Goal: Communication & Community: Ask a question

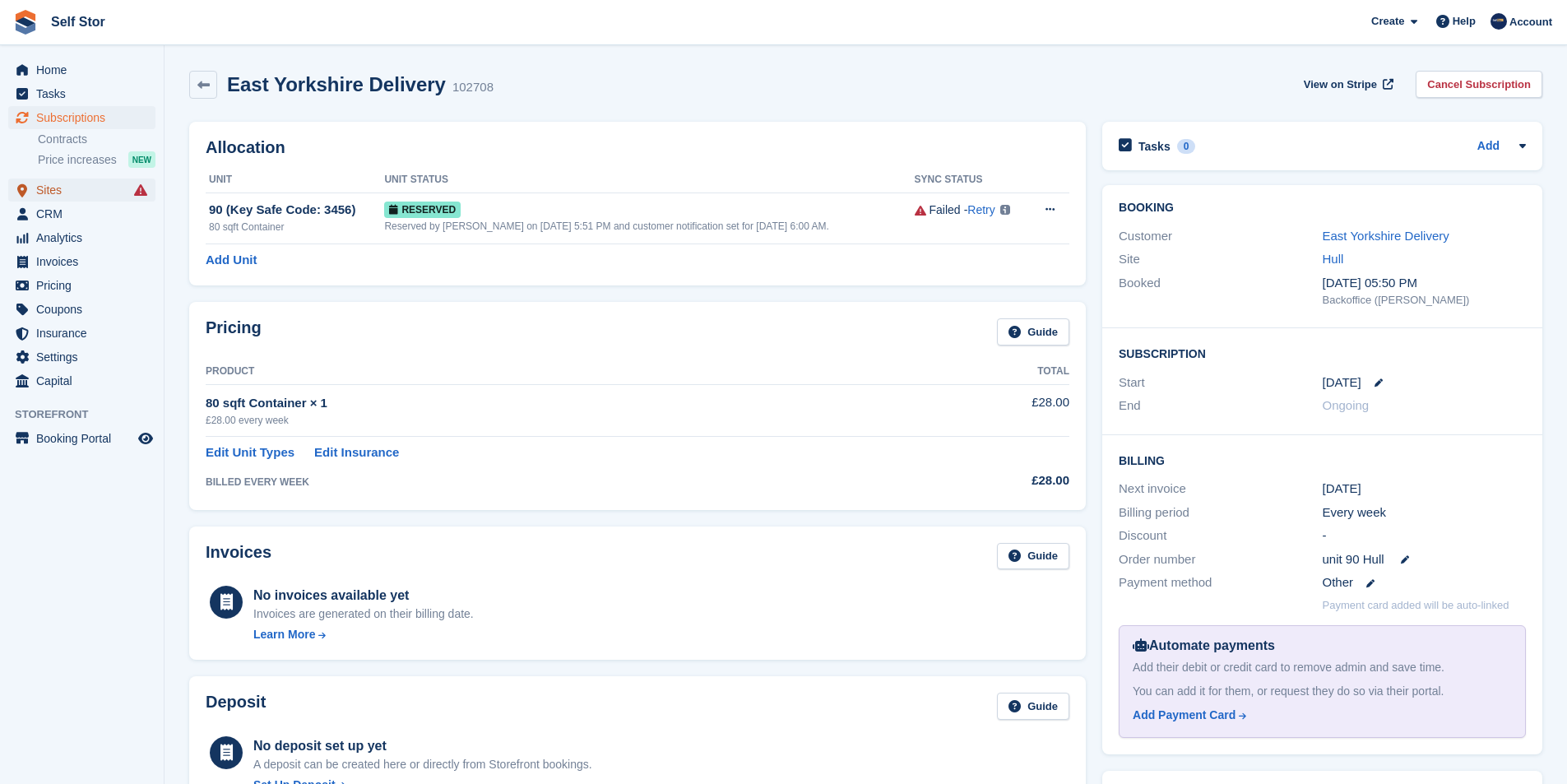
click at [56, 190] on span "Sites" at bounding box center [85, 189] width 98 height 23
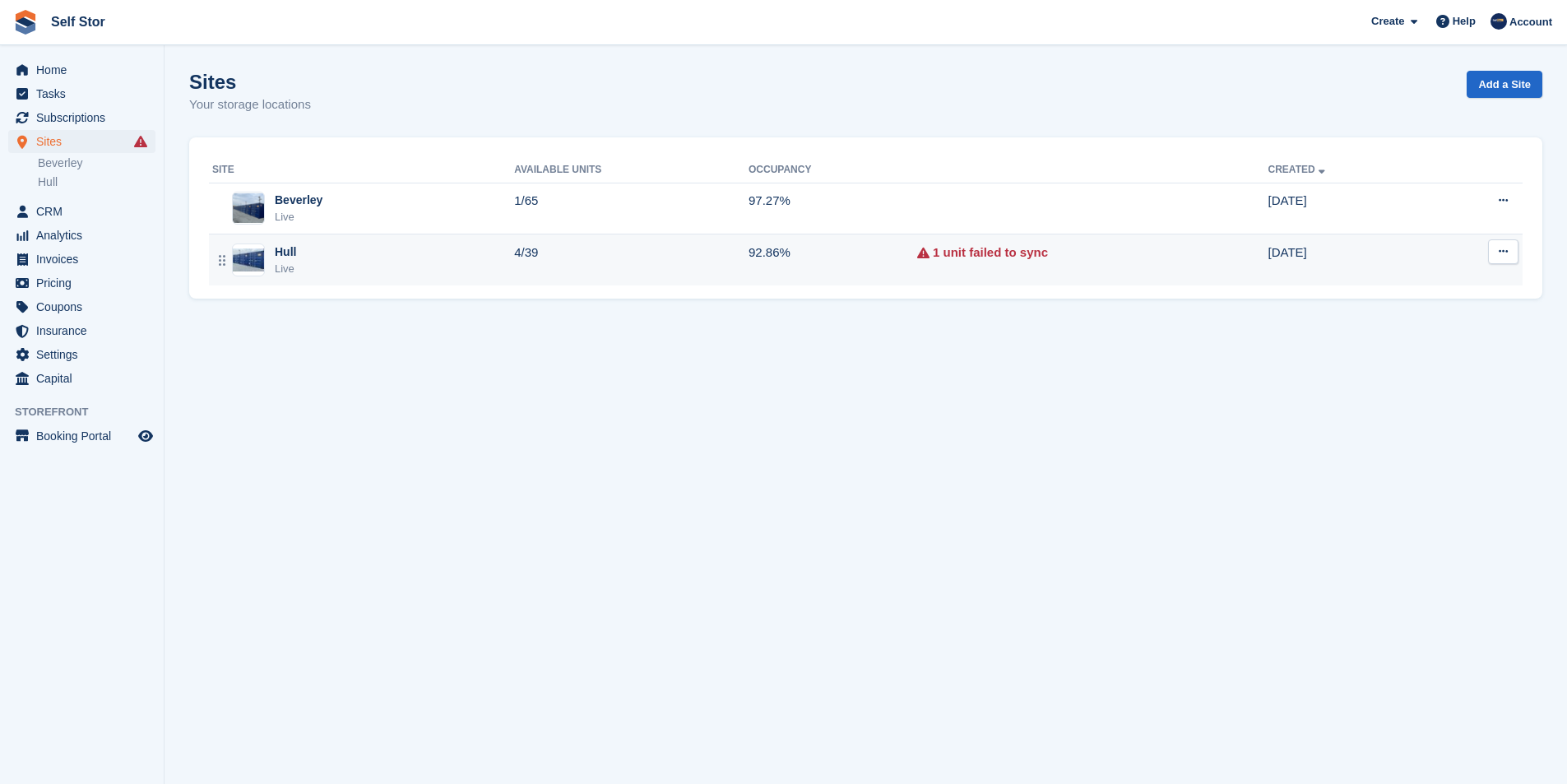
click at [651, 275] on td "4/39" at bounding box center [631, 260] width 235 height 51
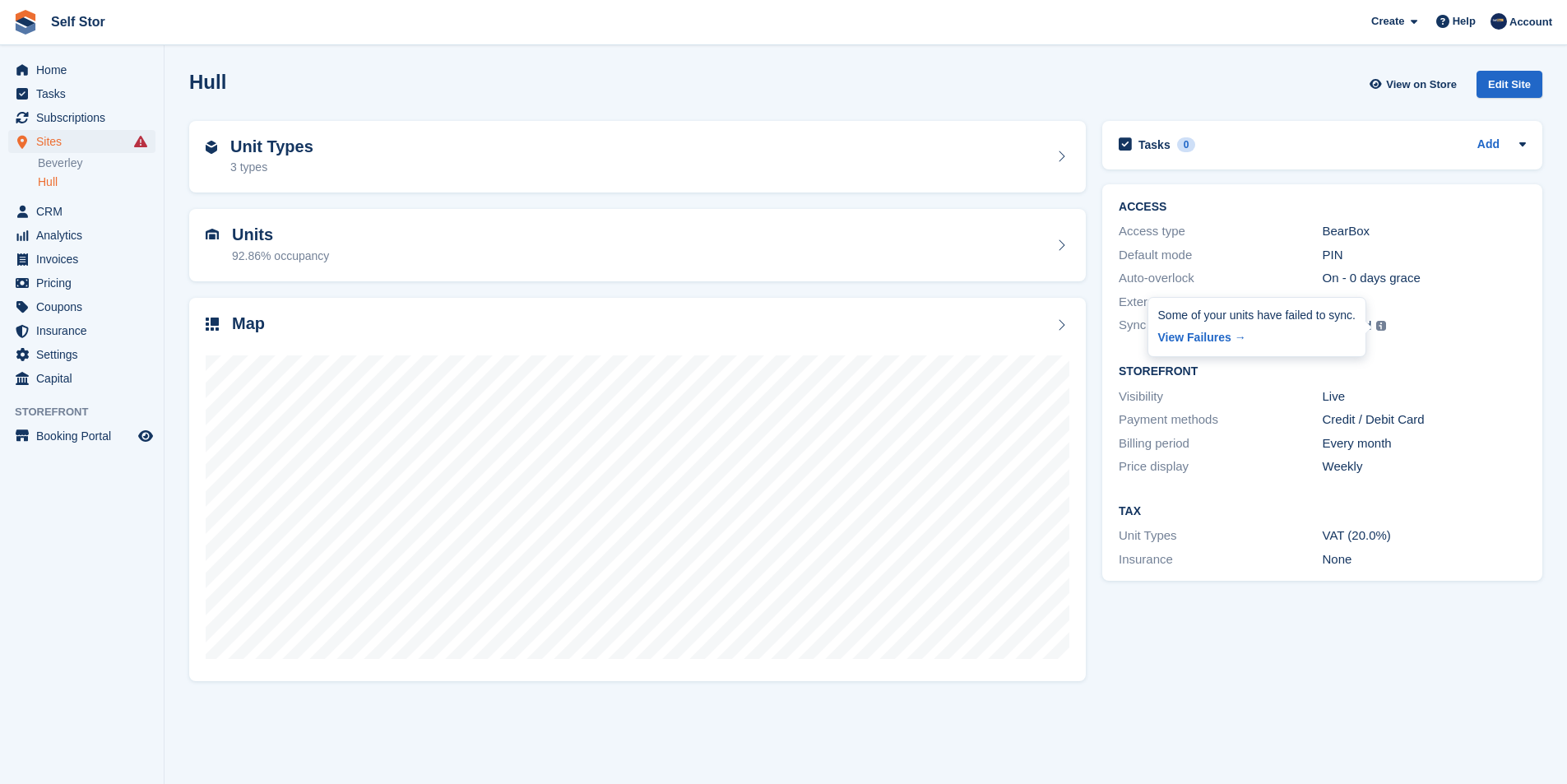
click at [1378, 326] on img at bounding box center [1381, 326] width 10 height 10
click at [1350, 326] on div "Failed" at bounding box center [1355, 326] width 34 height 19
click at [1376, 326] on img at bounding box center [1381, 326] width 10 height 10
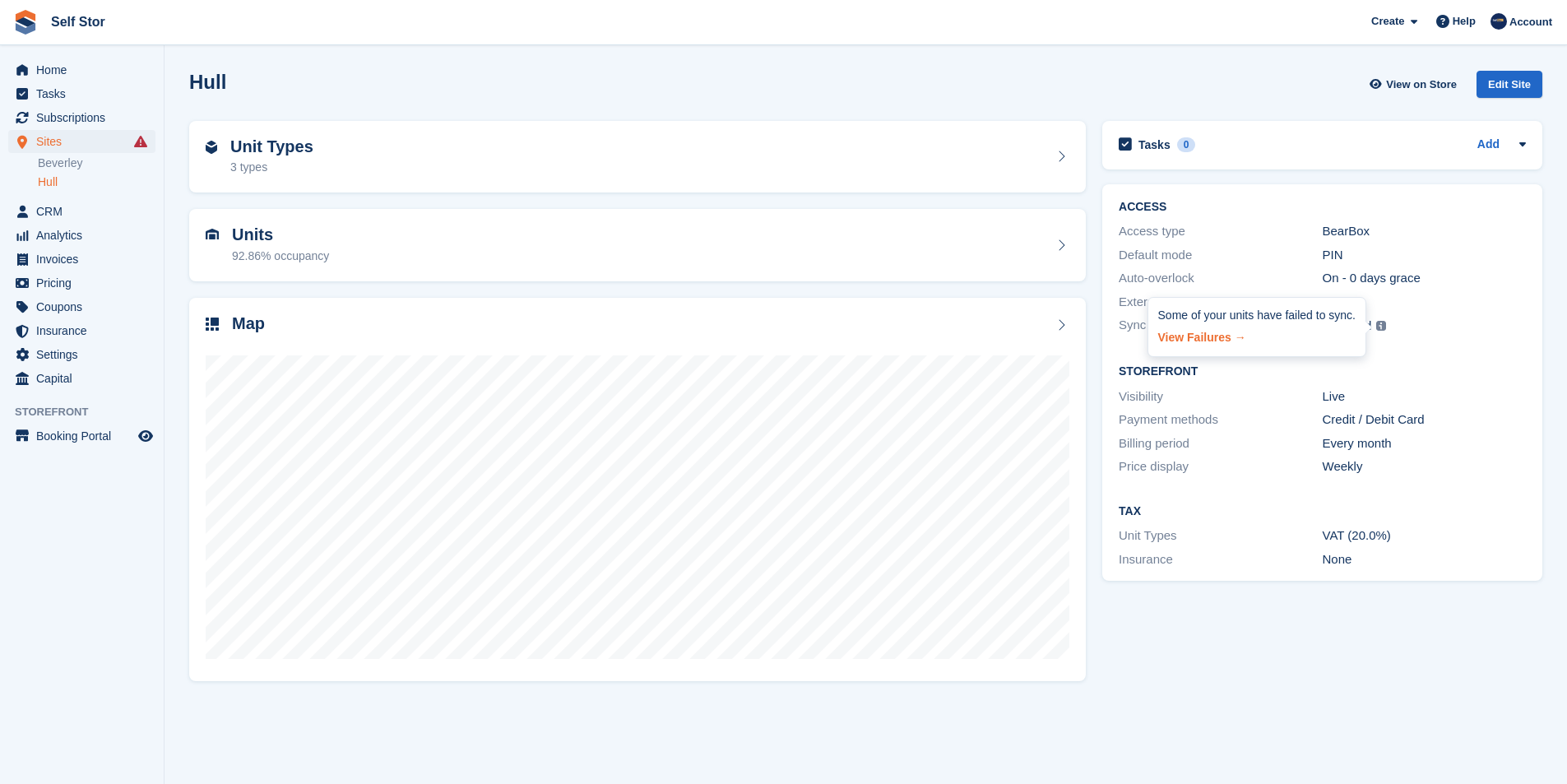
click at [1208, 336] on link "View Failures →" at bounding box center [1256, 334] width 198 height 23
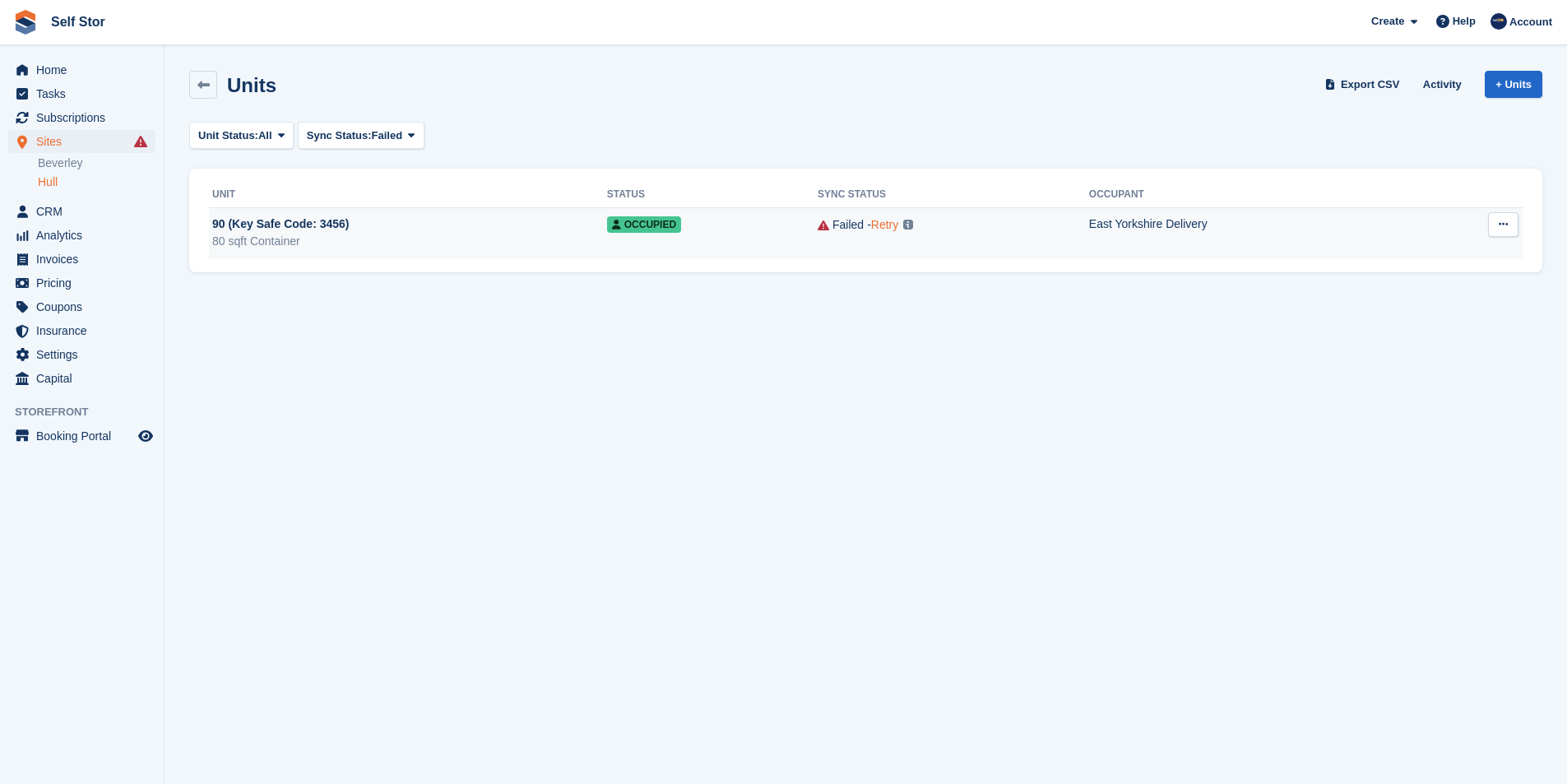
click at [884, 227] on link "Retry" at bounding box center [884, 225] width 27 height 13
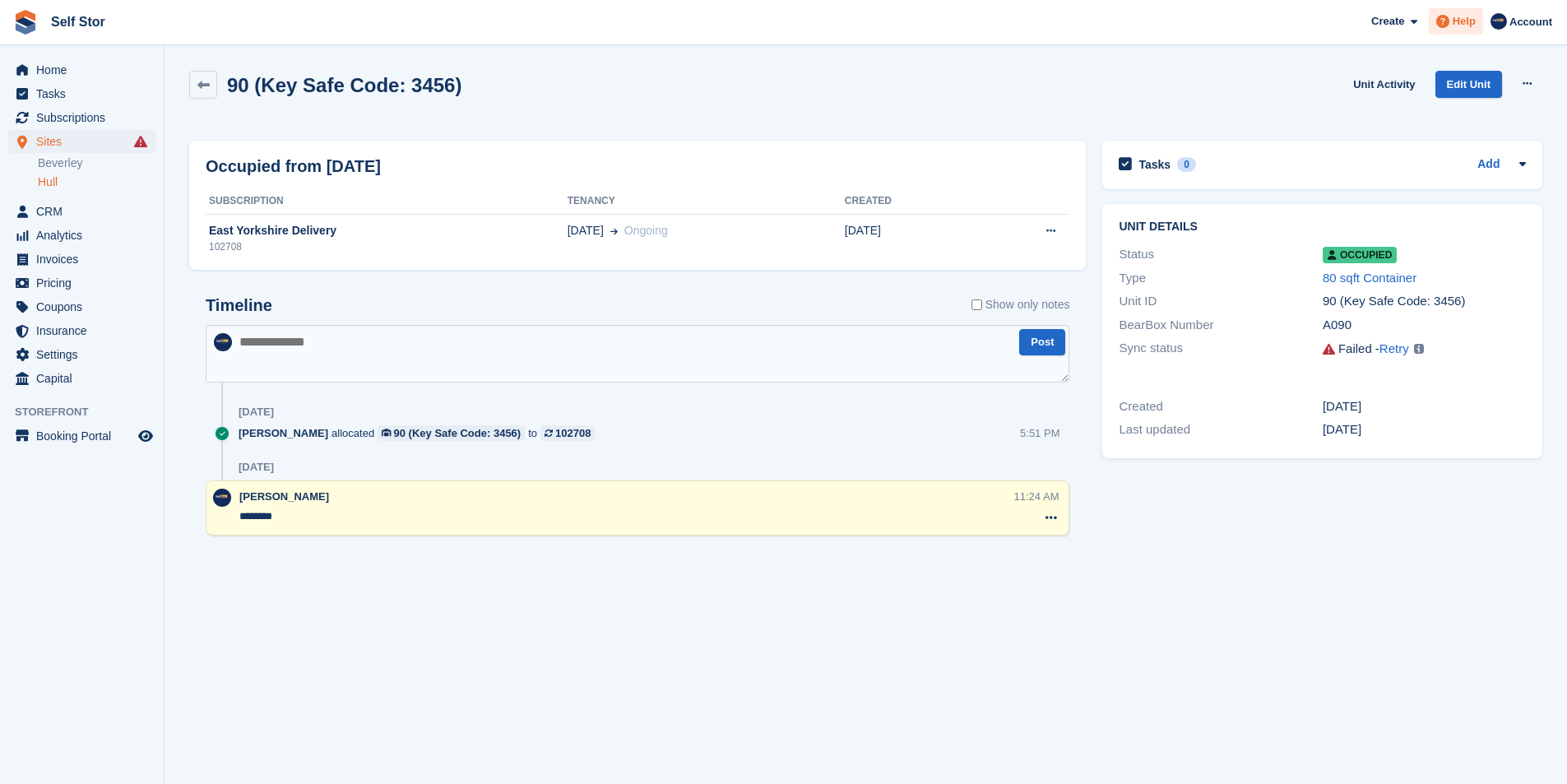
click at [1474, 25] on span "Help" at bounding box center [1463, 22] width 23 height 17
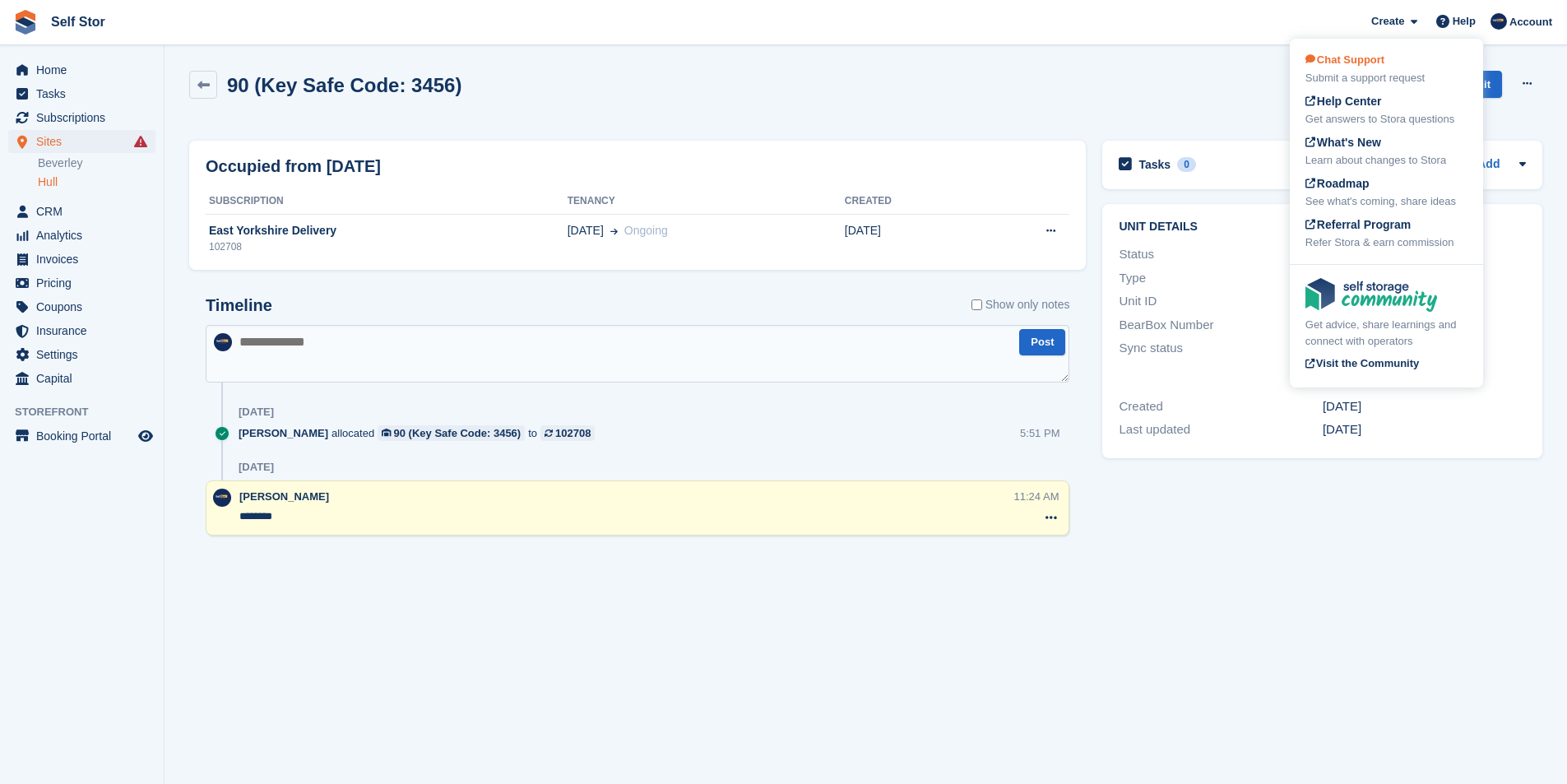
click at [1379, 63] on span "Chat Support" at bounding box center [1345, 60] width 79 height 13
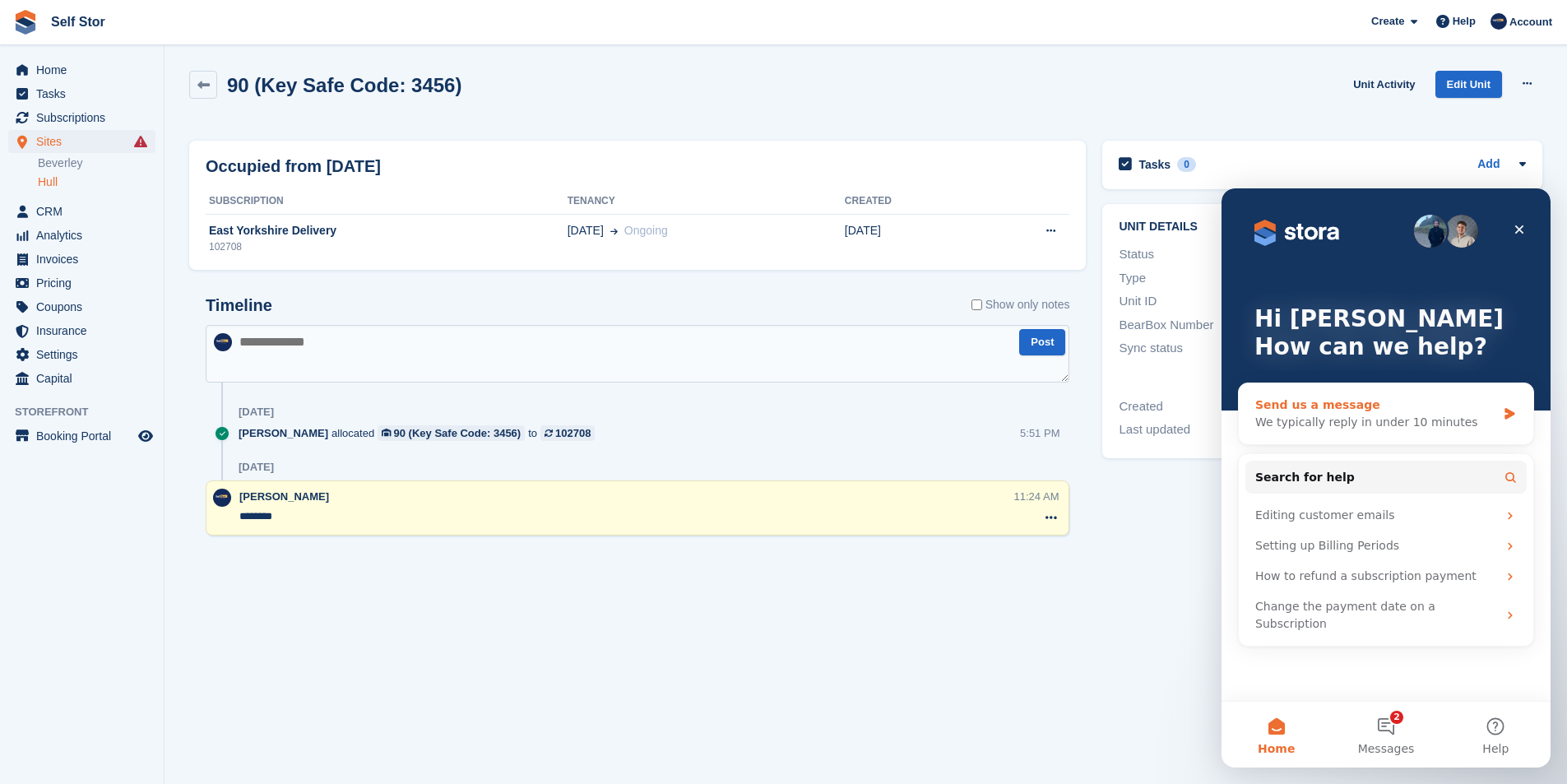
click at [1340, 411] on div "Send us a message" at bounding box center [1376, 405] width 241 height 18
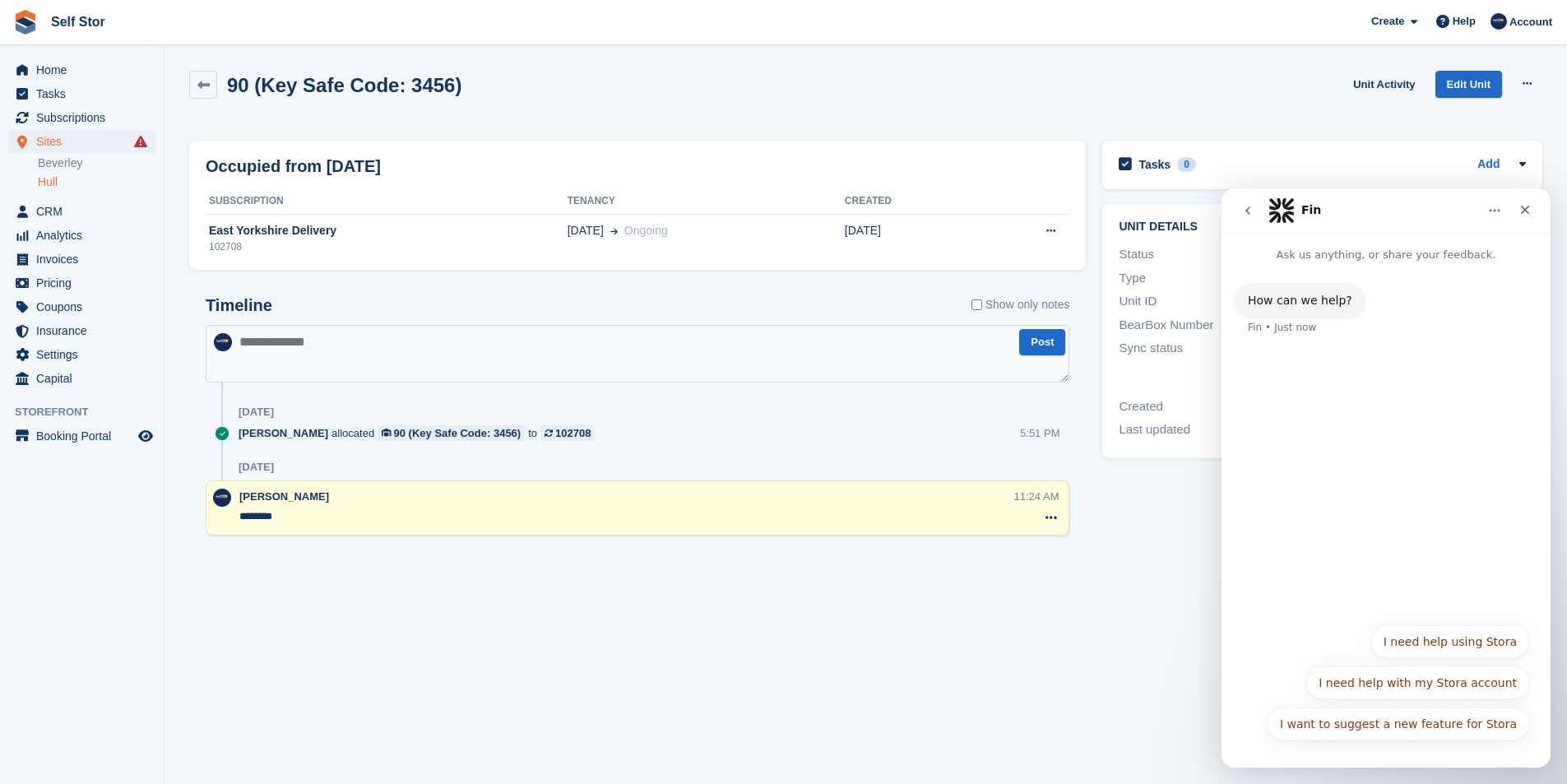
click at [1340, 411] on div "How can we help? Fin • Just now" at bounding box center [1386, 438] width 329 height 351
click at [1378, 256] on p "Ask us anything, or share your feedback." at bounding box center [1386, 248] width 329 height 30
click at [1437, 359] on div "How can we help? Fin • Just now" at bounding box center [1386, 438] width 329 height 351
click at [1386, 573] on div "How can we help? Fin • Just now" at bounding box center [1386, 438] width 329 height 351
click at [1437, 650] on button "I need help using Stora" at bounding box center [1450, 641] width 158 height 33
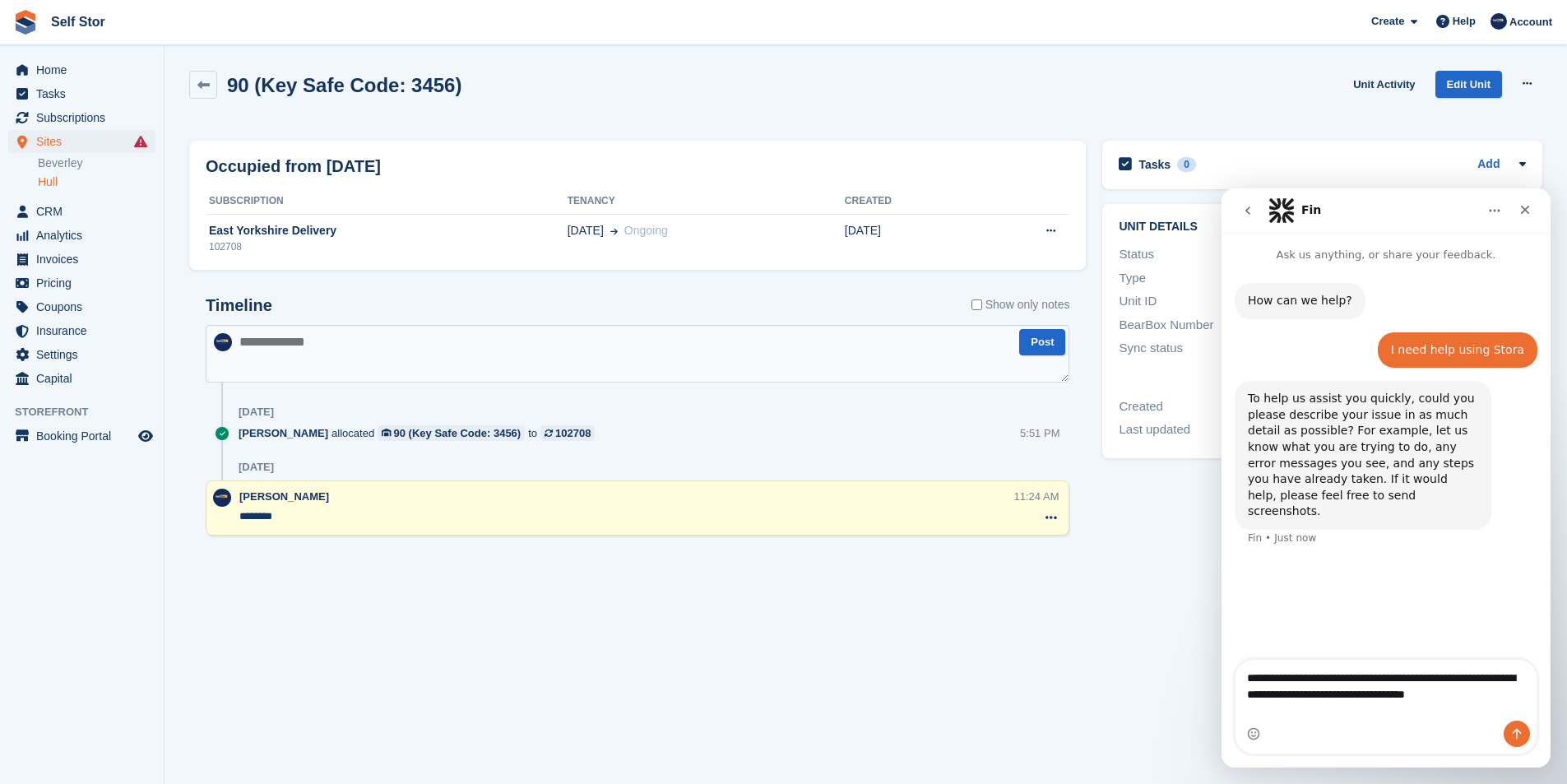
drag, startPoint x: 1453, startPoint y: 695, endPoint x: 1470, endPoint y: 699, distance: 17.5
click at [1451, 696] on textarea "**********" at bounding box center [1386, 681] width 301 height 45
click at [1373, 704] on textarea "**********" at bounding box center [1386, 681] width 301 height 45
click at [1387, 704] on textarea "**********" at bounding box center [1386, 681] width 301 height 45
type textarea "**********"
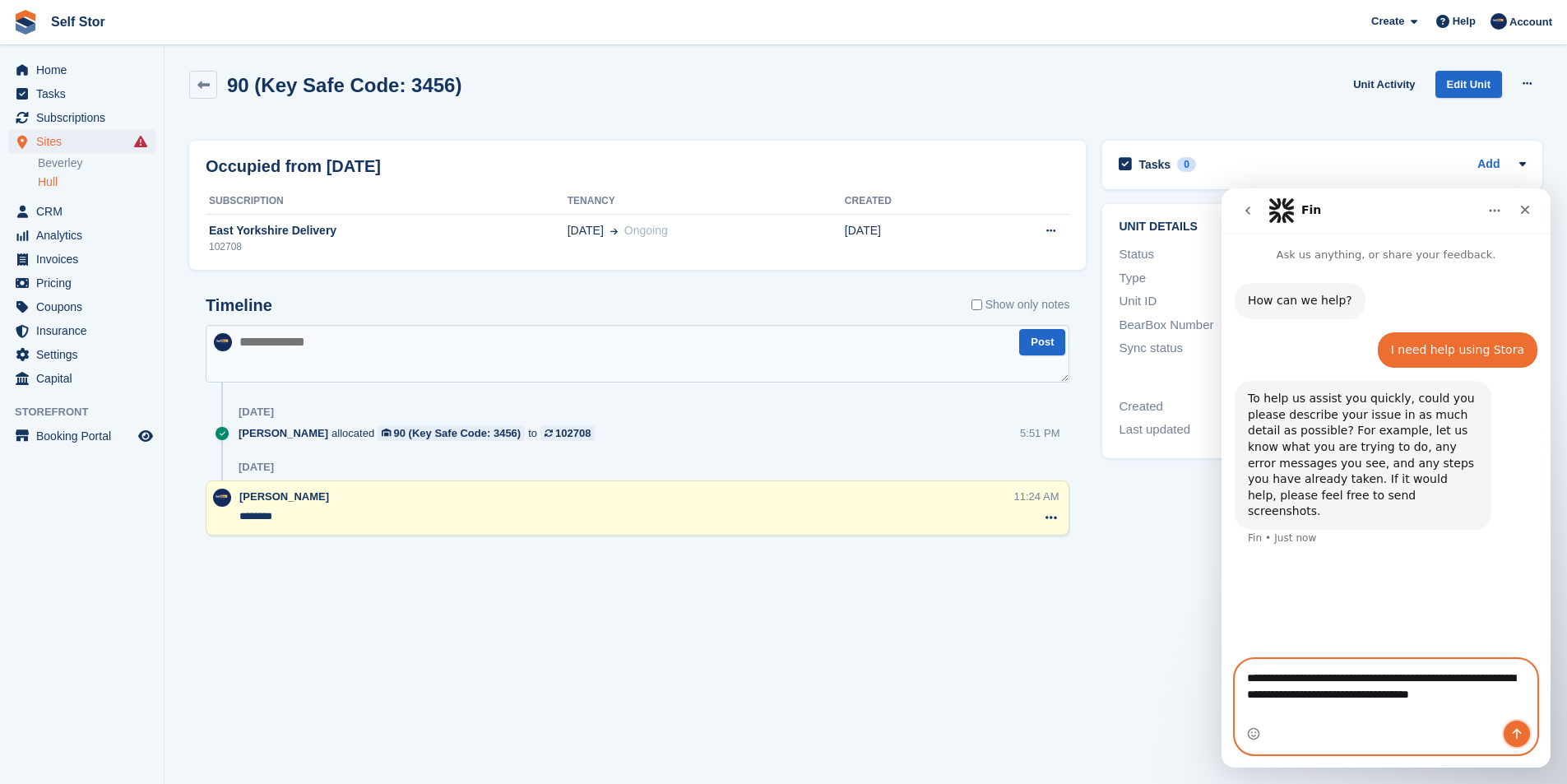
click at [1516, 734] on icon "Send a message…" at bounding box center [1517, 734] width 13 height 13
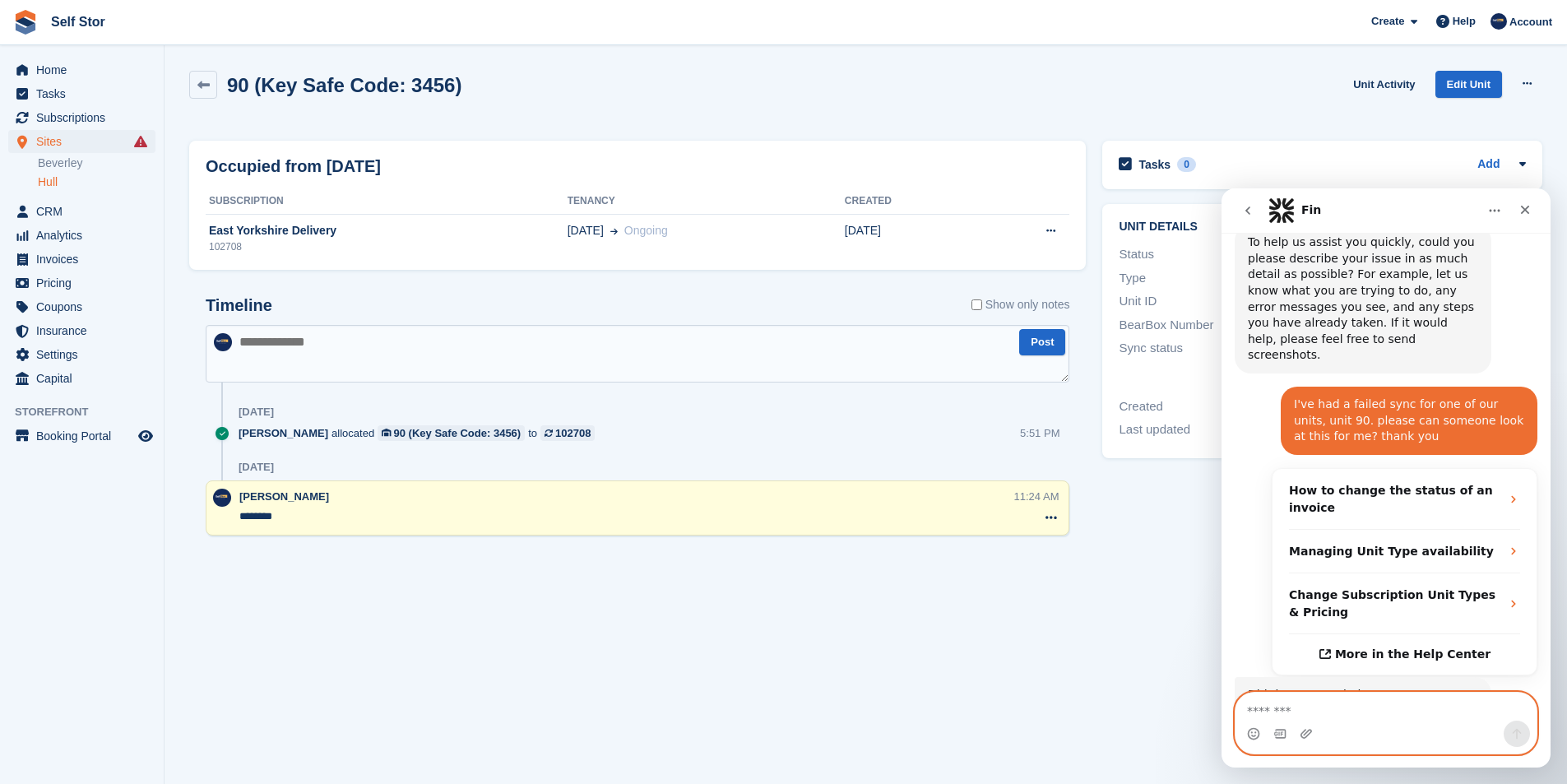
scroll to position [252, 0]
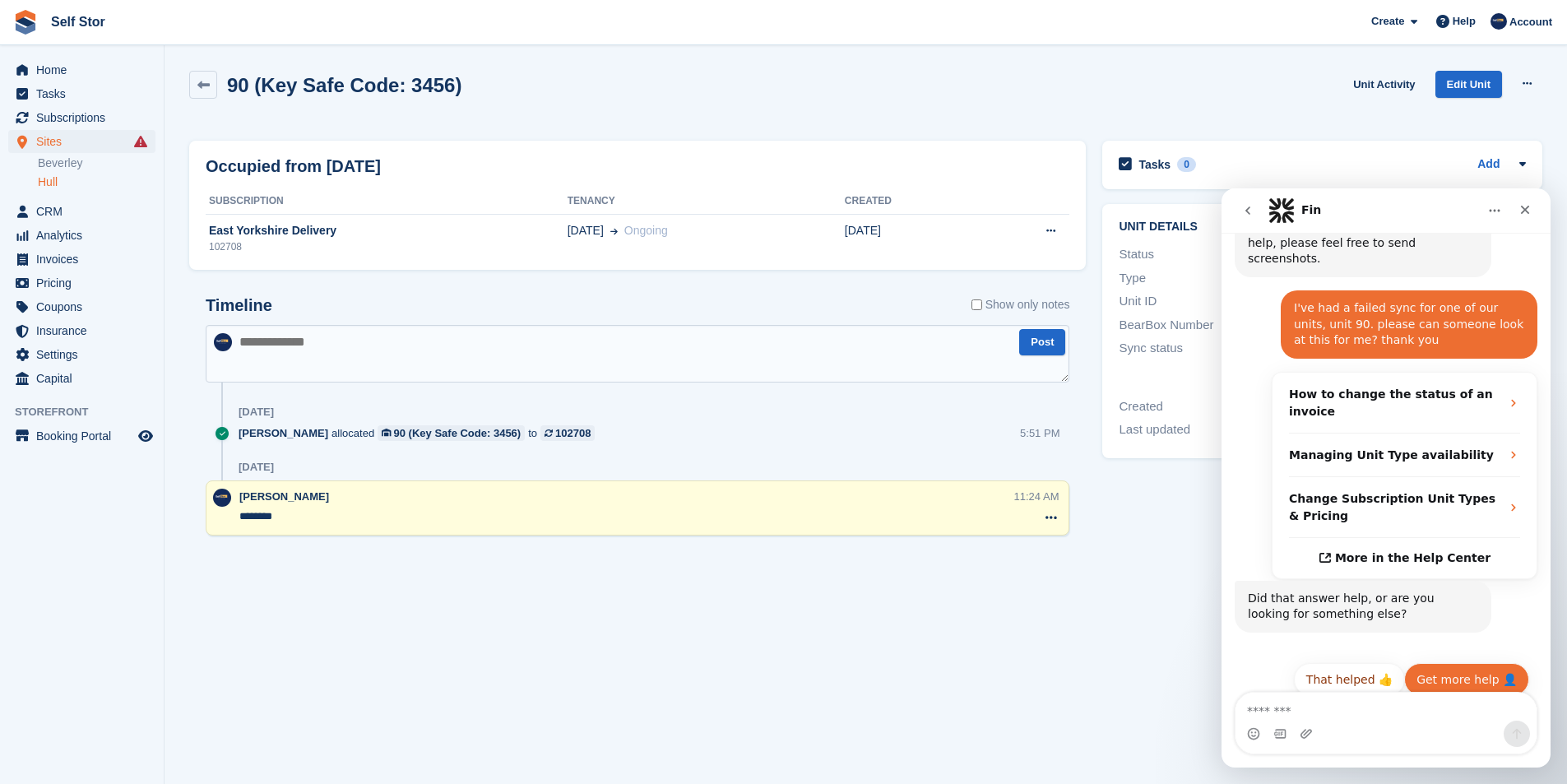
click at [1490, 666] on button "Get more help 👤" at bounding box center [1467, 679] width 125 height 33
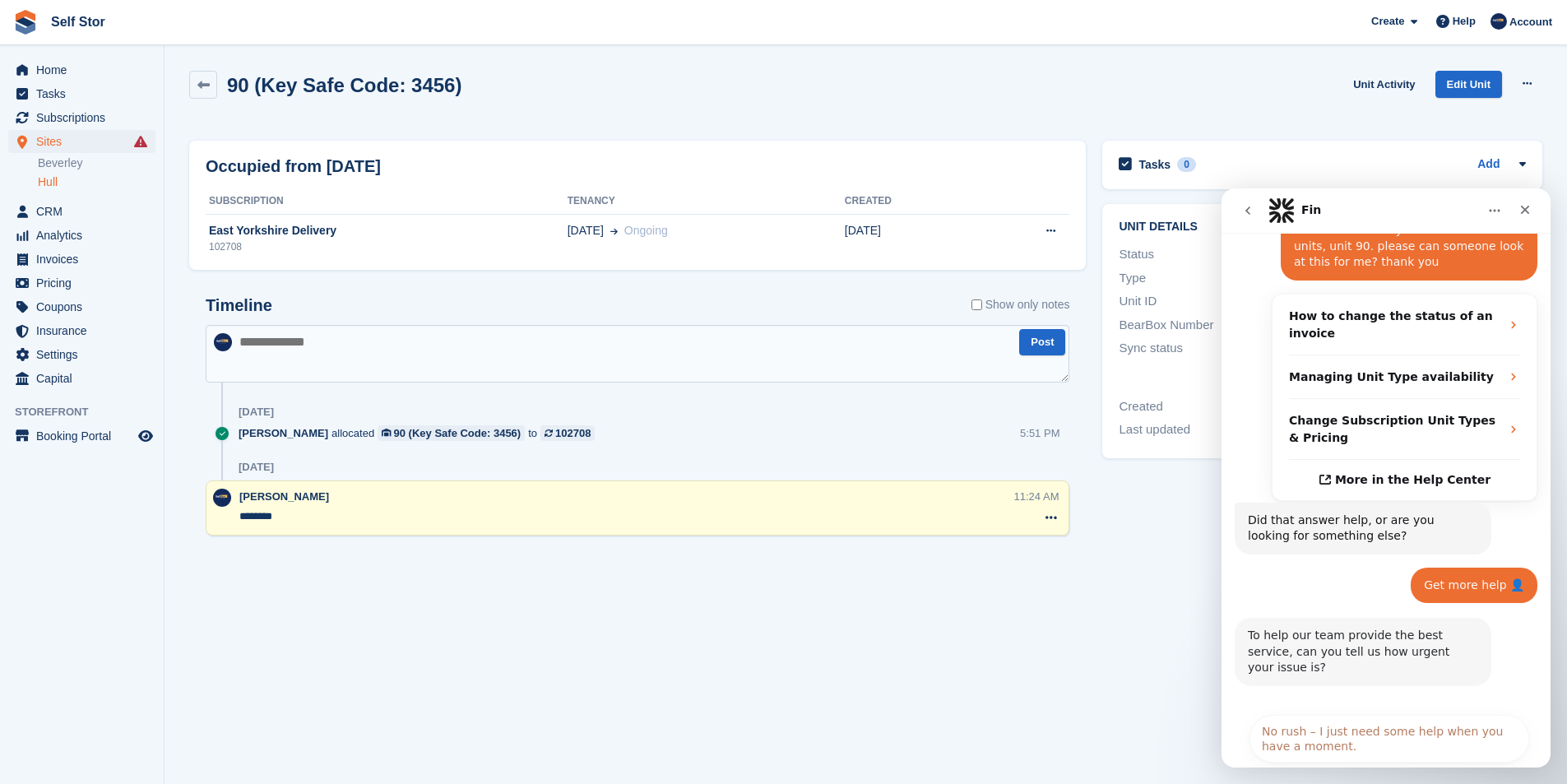
scroll to position [418, 0]
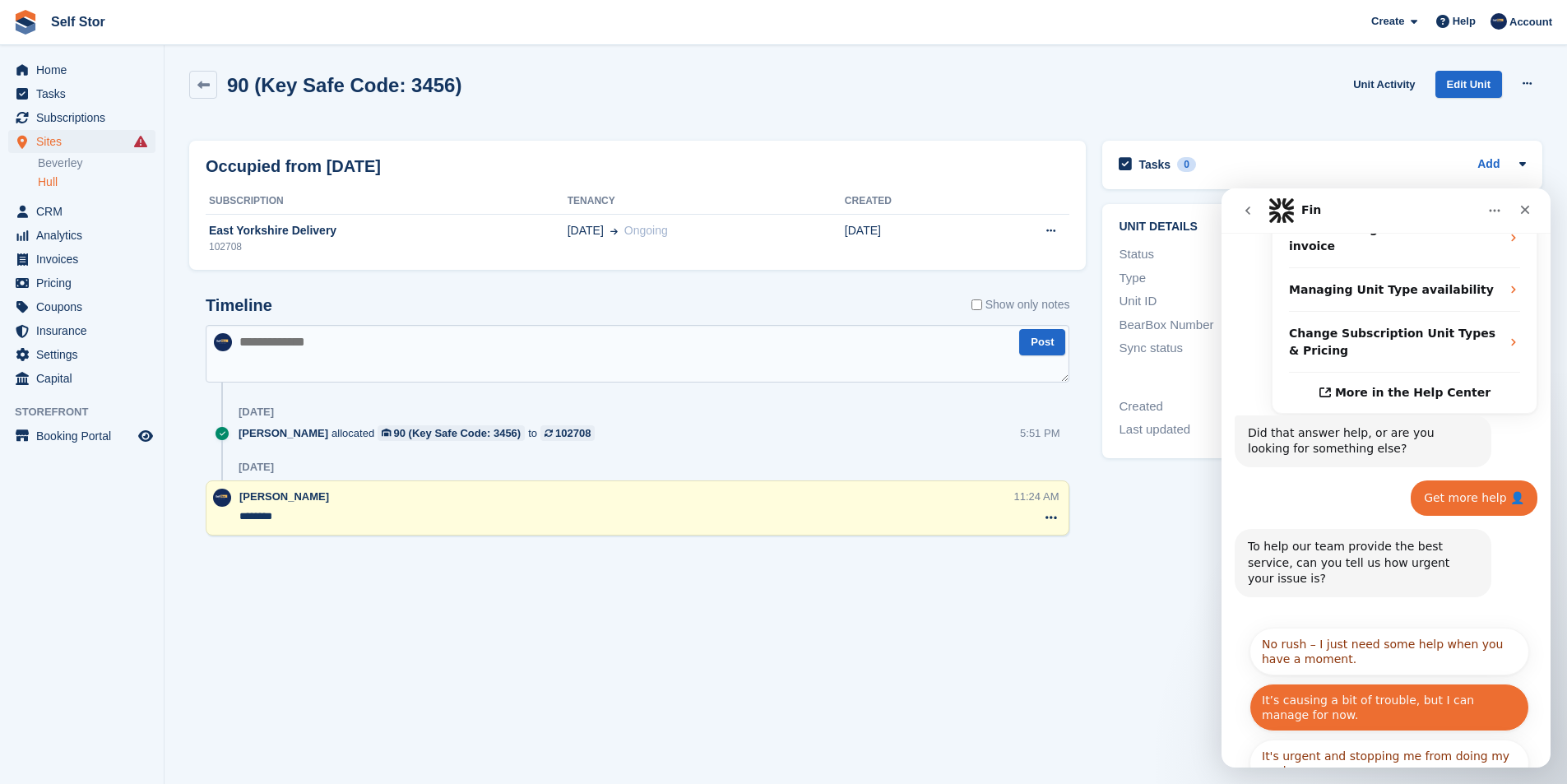
click at [1341, 686] on button "It’s causing a bit of trouble, but I can manage for now." at bounding box center [1389, 707] width 279 height 48
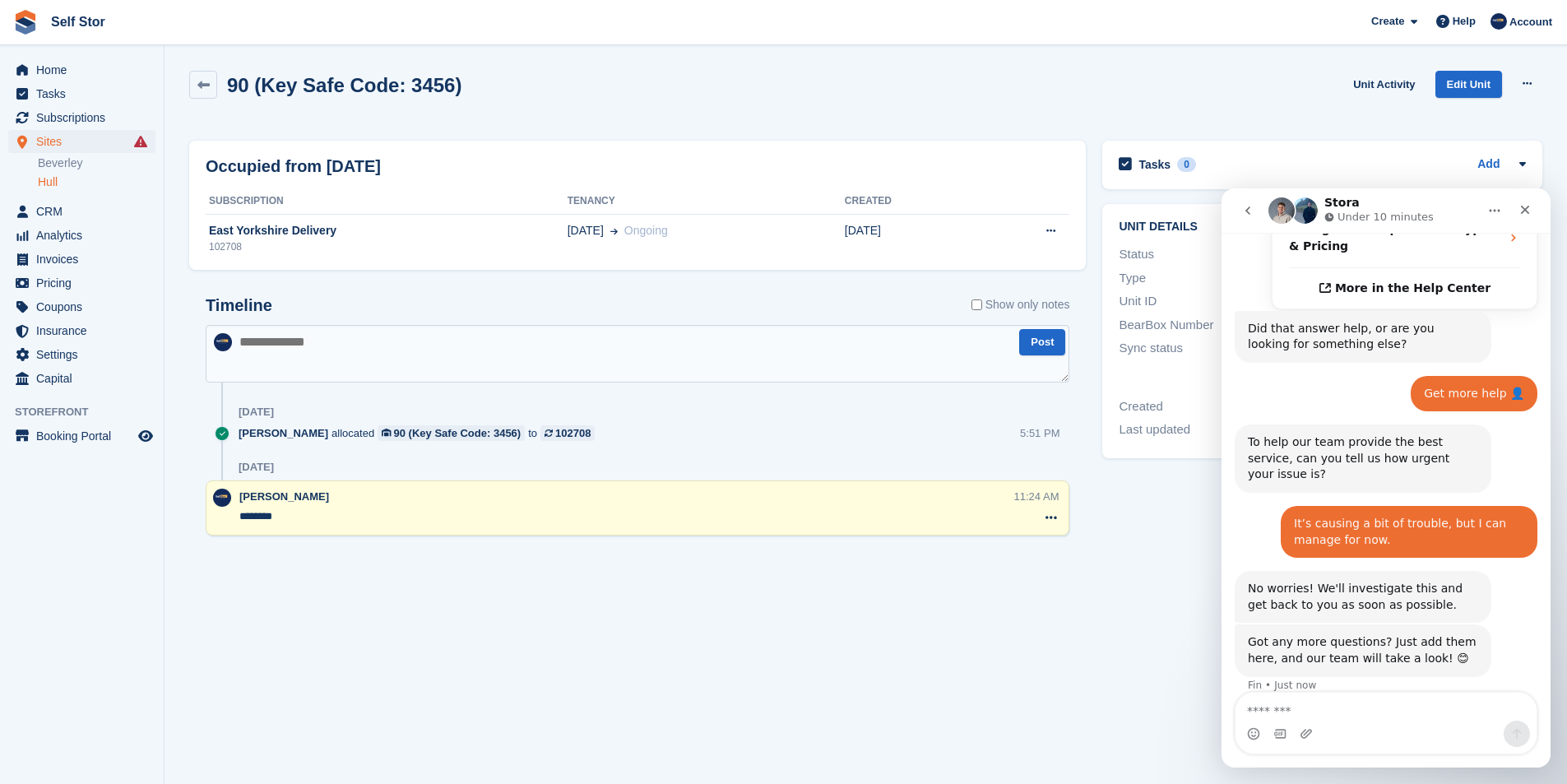
scroll to position [554, 0]
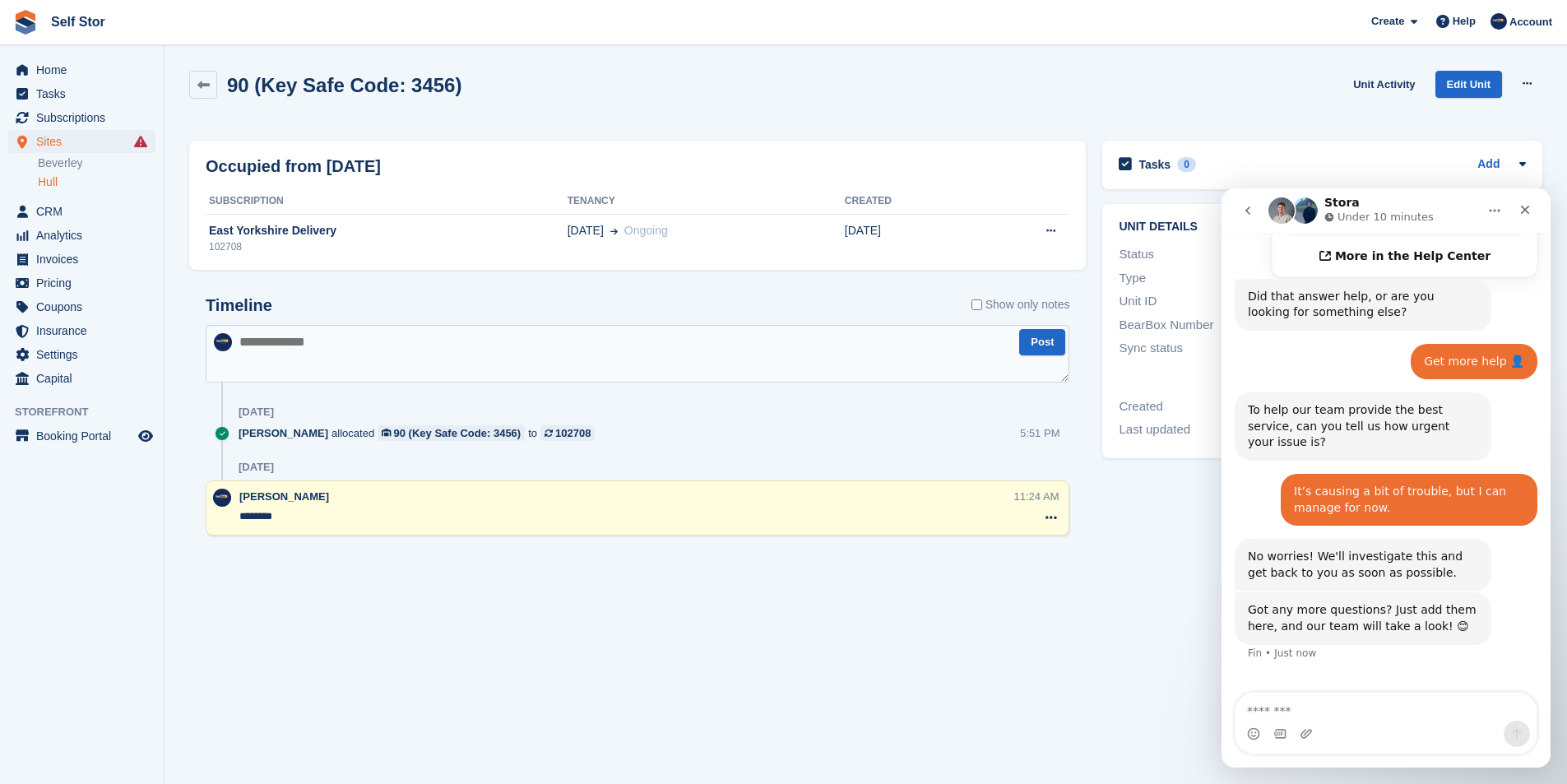
click at [1169, 87] on div "90 (Key Safe Code: 3456) Unit Activity Edit Unit Overlock Deallocate" at bounding box center [866, 94] width 1353 height 47
click at [1529, 207] on icon "Close" at bounding box center [1525, 209] width 13 height 13
